Goal: Entertainment & Leisure: Consume media (video, audio)

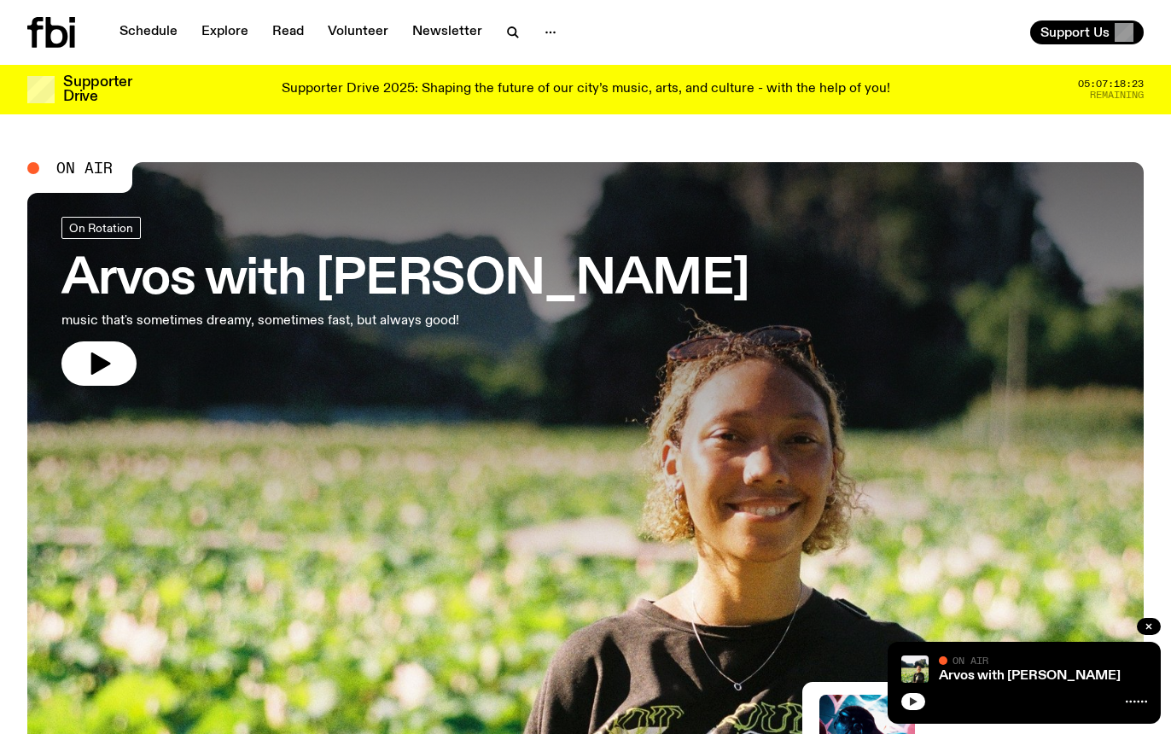
click at [915, 701] on icon "button" at bounding box center [914, 701] width 8 height 9
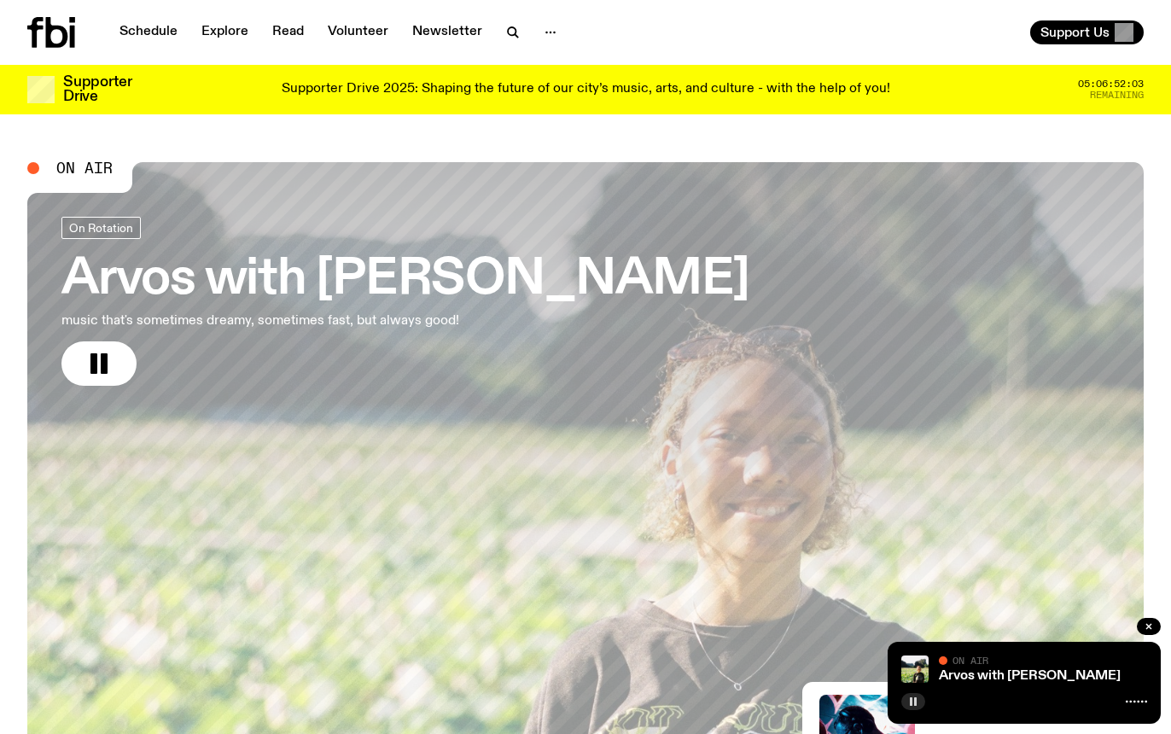
click at [299, 287] on h3 "Arvos with [PERSON_NAME]" at bounding box center [405, 280] width 688 height 48
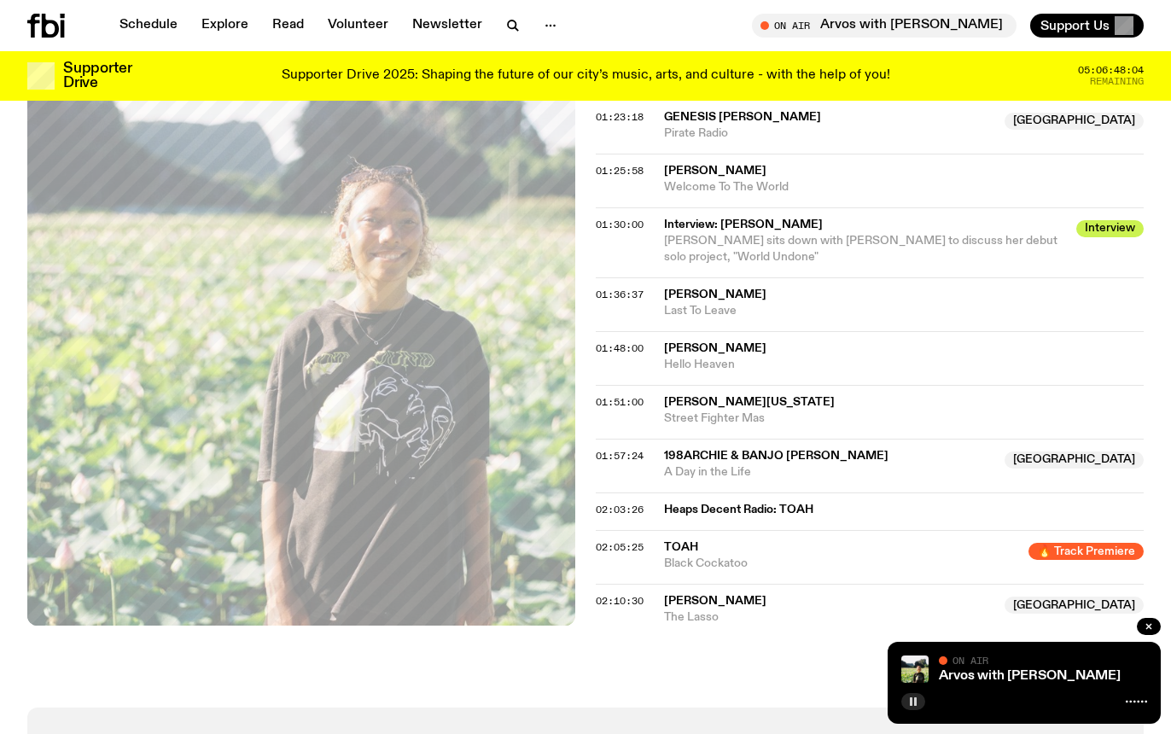
scroll to position [1450, 0]
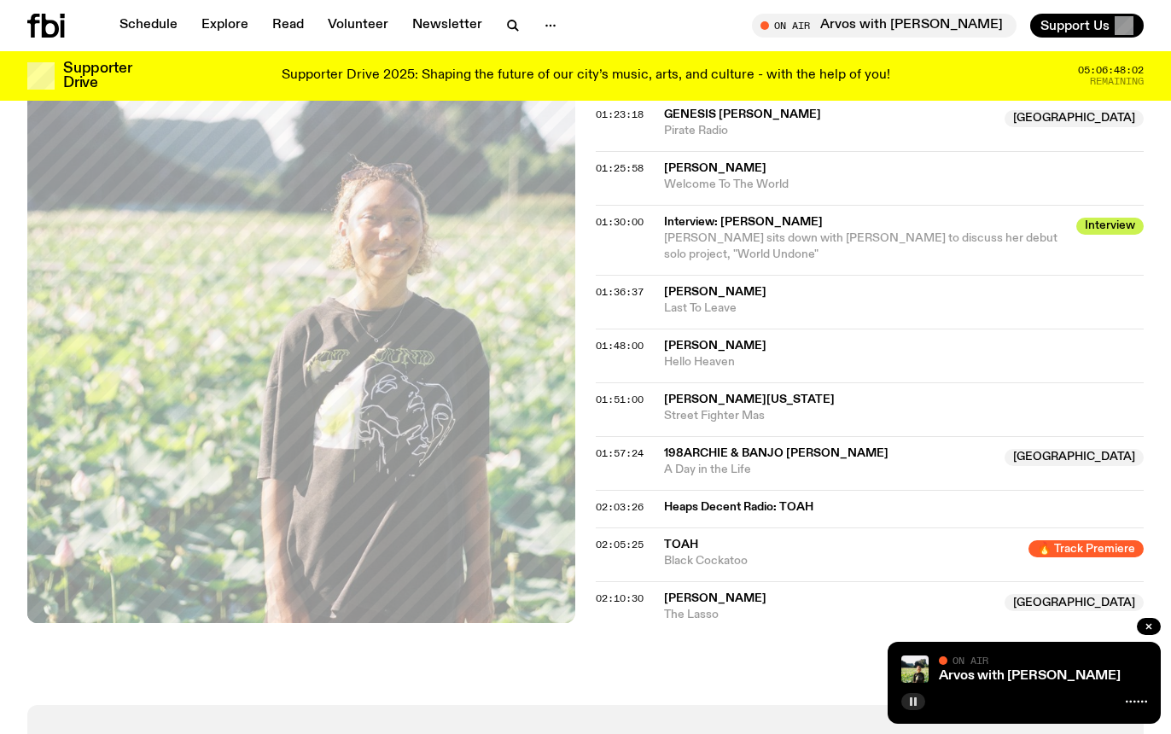
click at [678, 539] on span "TOAH" at bounding box center [681, 545] width 34 height 12
click at [688, 528] on div "02:05:25 TOAH 🔥 Track Premiere Black Cockatoo 🔥 Track Premiere" at bounding box center [870, 555] width 548 height 54
click at [692, 539] on span "TOAH" at bounding box center [681, 545] width 34 height 12
click at [782, 537] on span "TOAH" at bounding box center [841, 545] width 354 height 16
click at [621, 538] on span "02:05:25" at bounding box center [620, 545] width 48 height 14
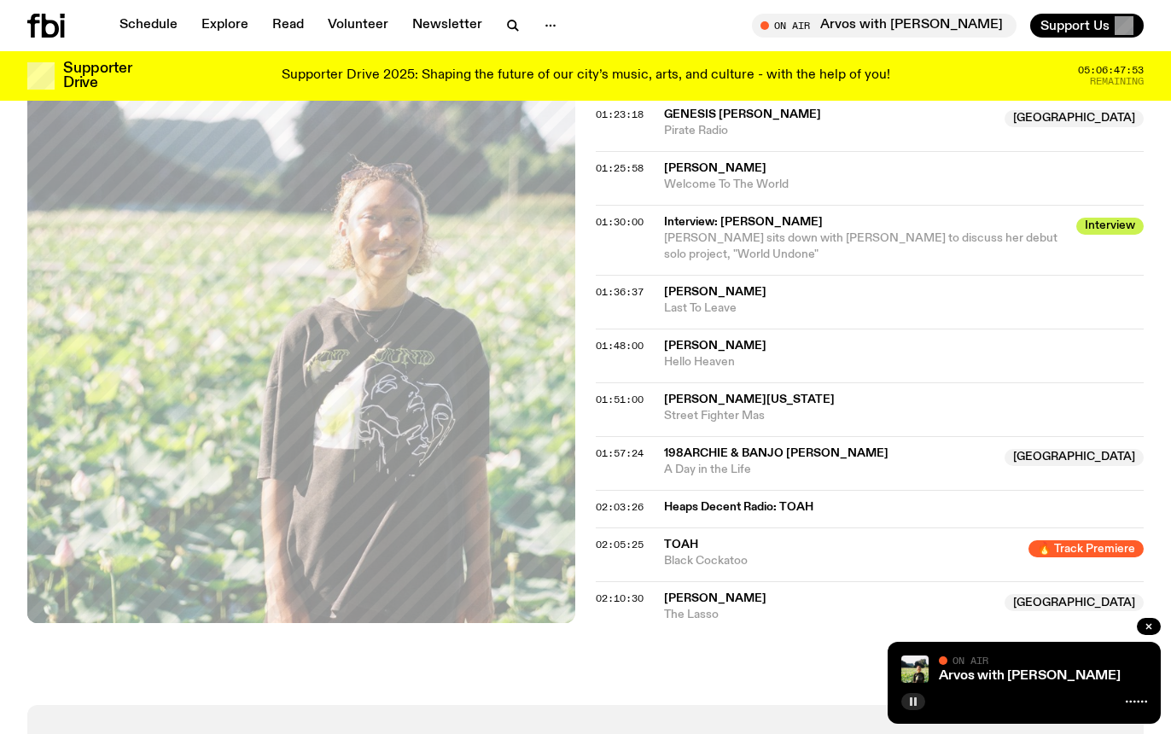
click at [701, 553] on span "Black Cockatoo" at bounding box center [841, 561] width 354 height 16
click at [1087, 540] on span "🔥 Track Premiere" at bounding box center [1086, 548] width 115 height 17
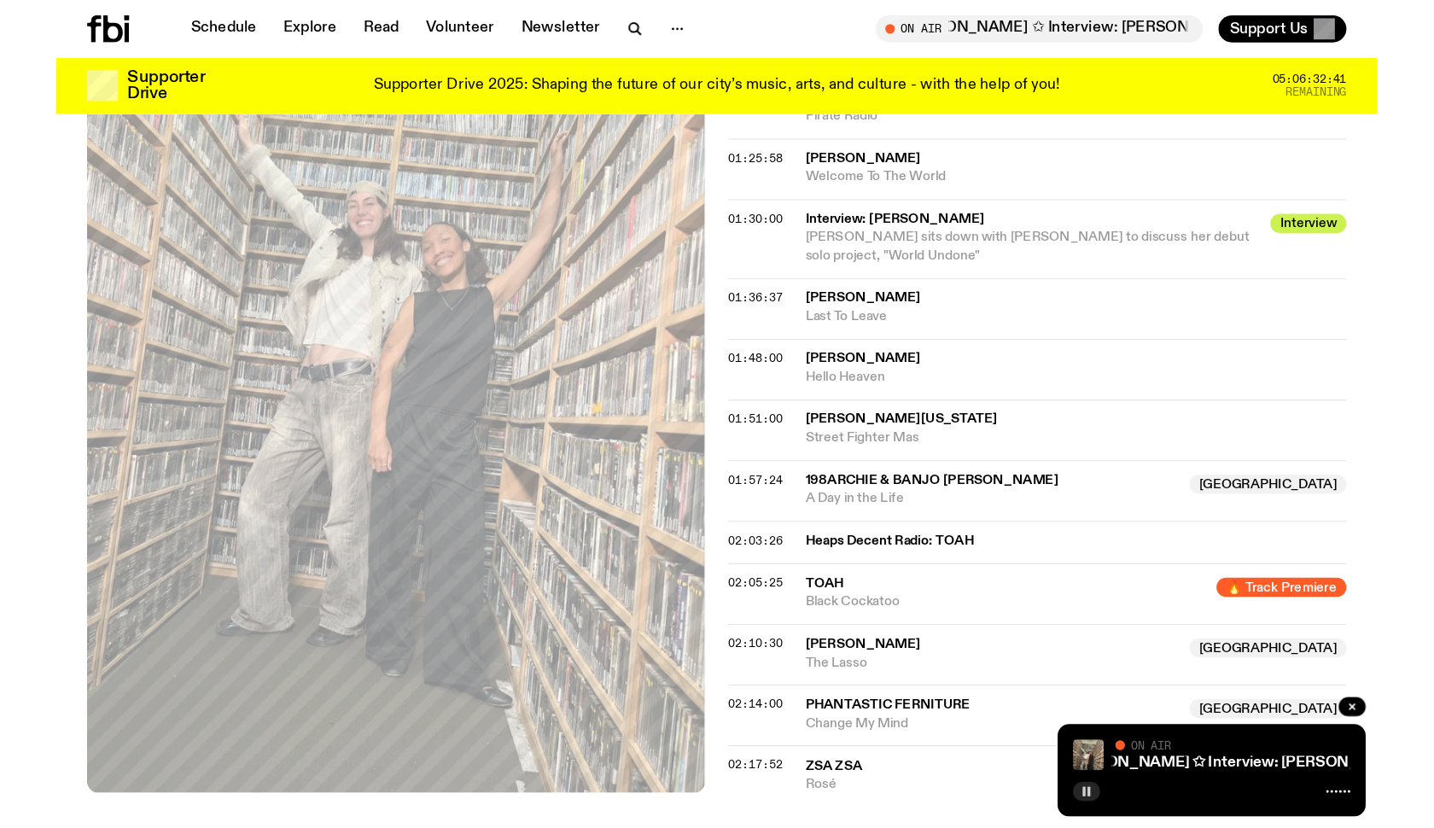
scroll to position [1678, 0]
